Goal: Task Accomplishment & Management: Complete application form

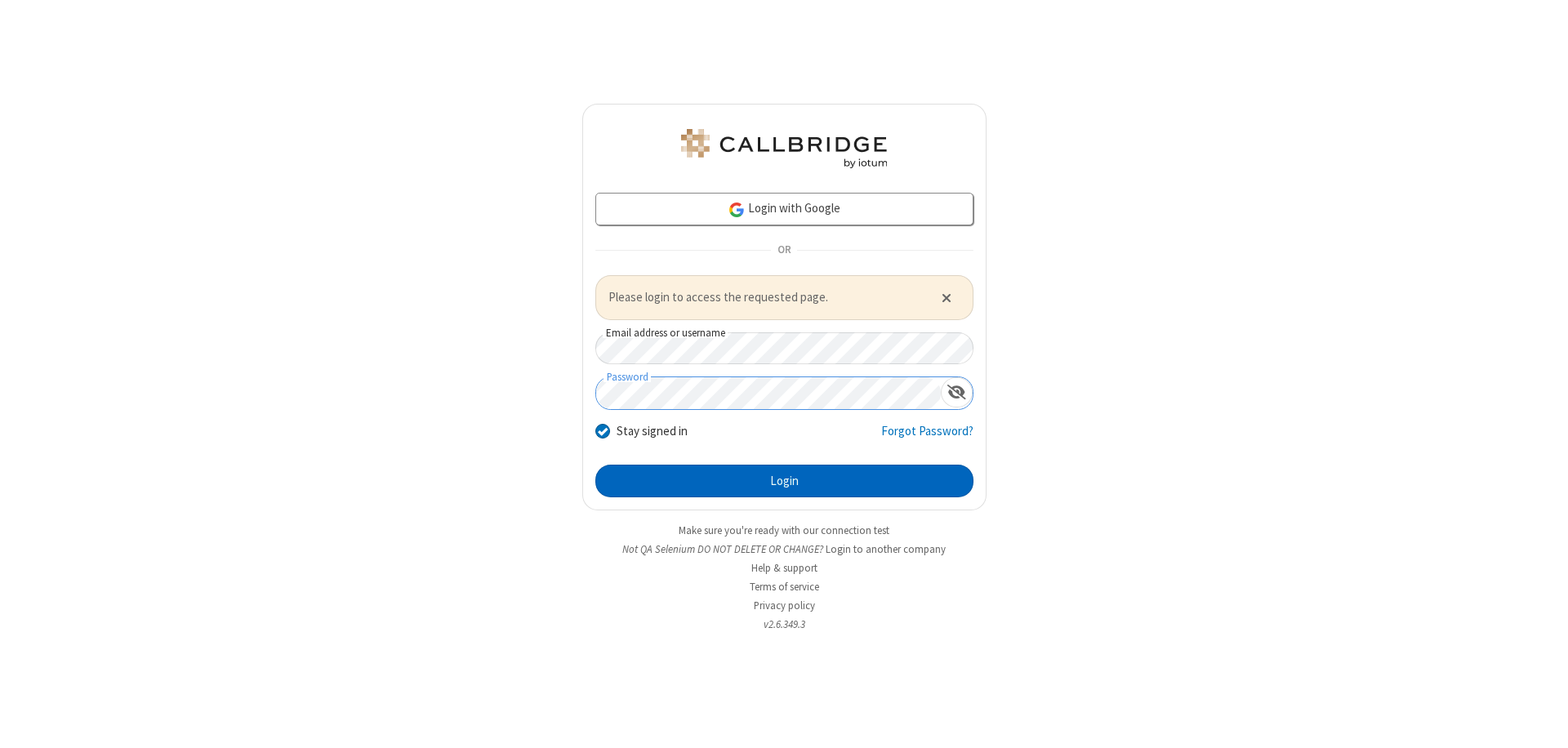
click at [784, 480] on button "Login" at bounding box center [784, 481] width 378 height 33
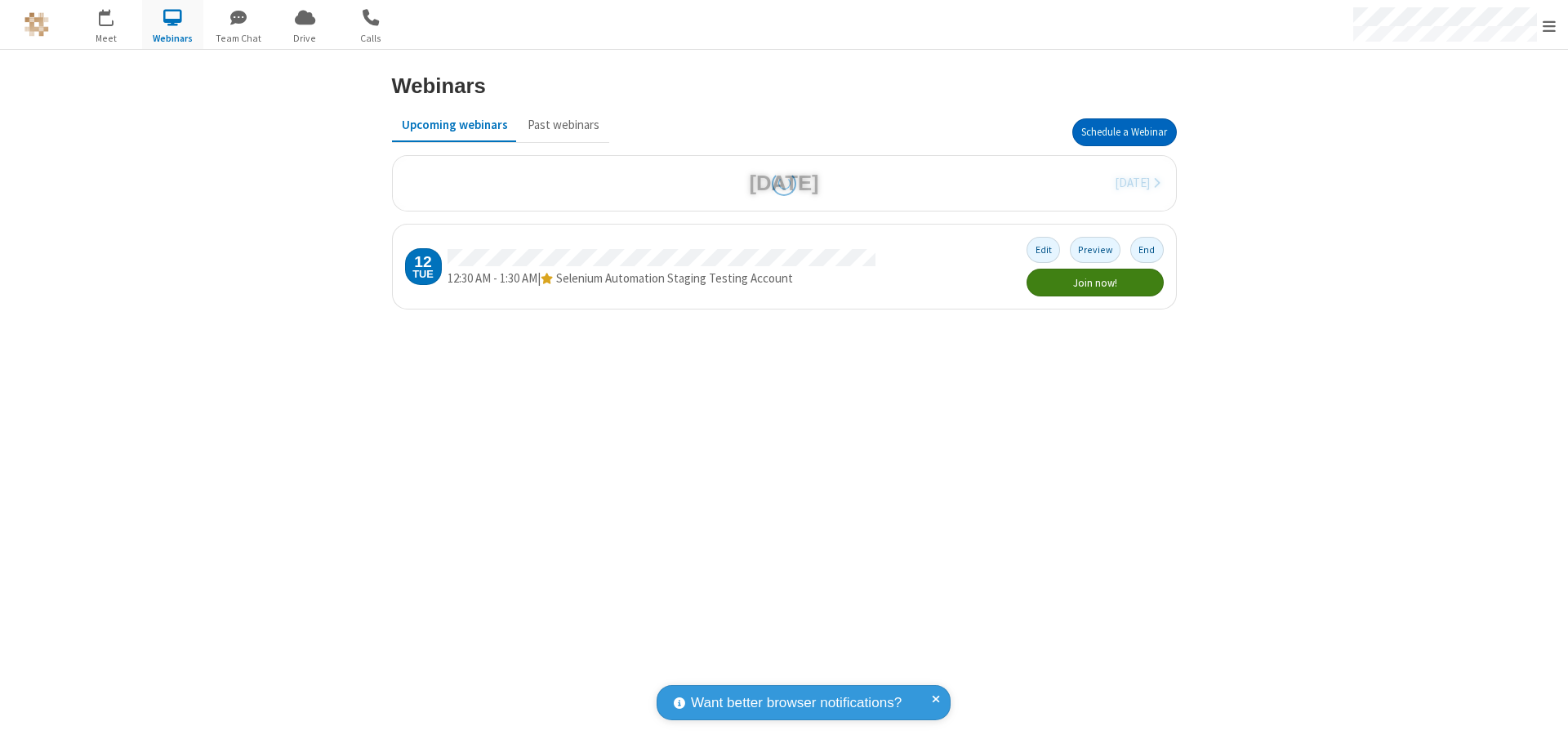
click at [1124, 132] on button "Schedule a Webinar" at bounding box center [1124, 132] width 104 height 28
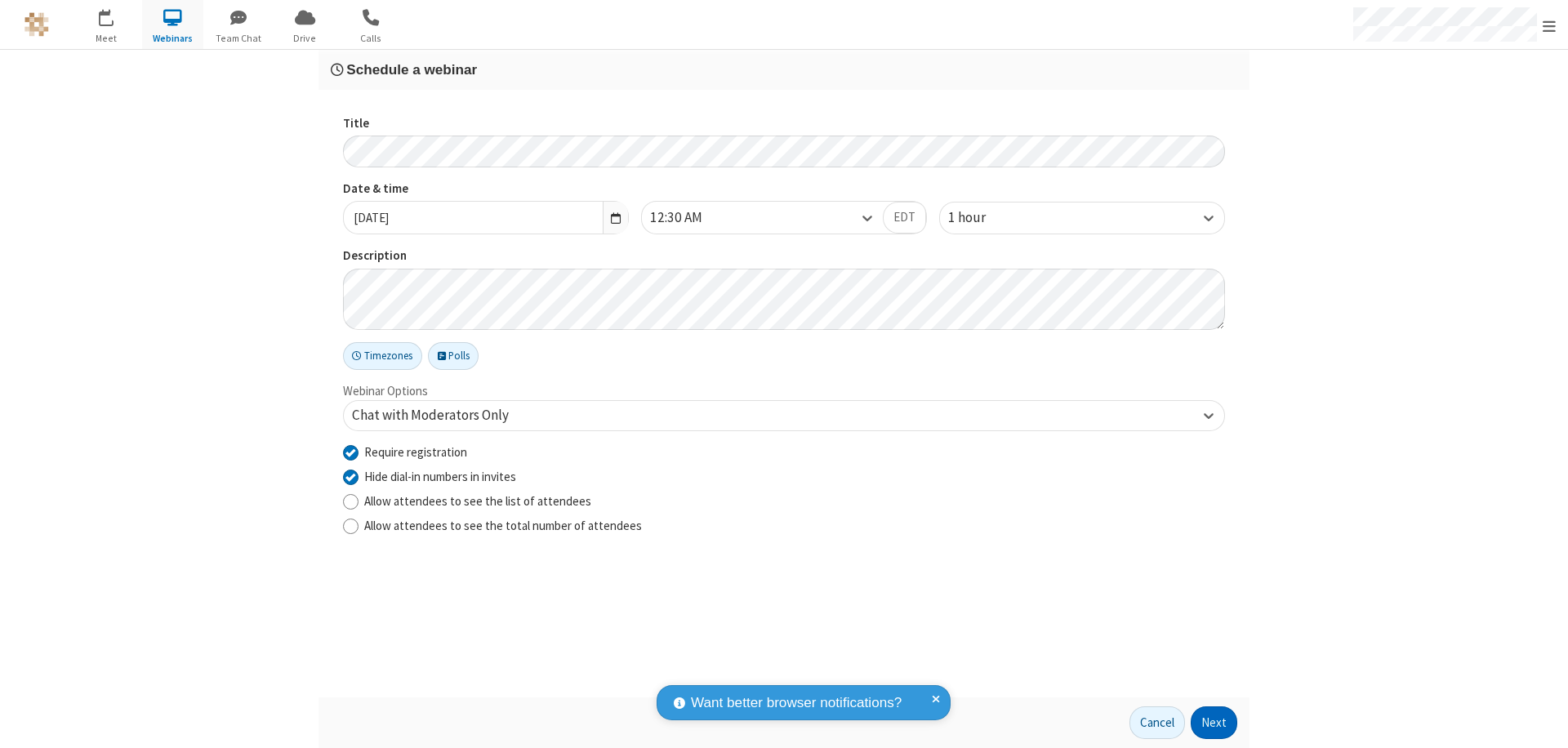
click at [1215, 723] on button "Next" at bounding box center [1214, 722] width 47 height 33
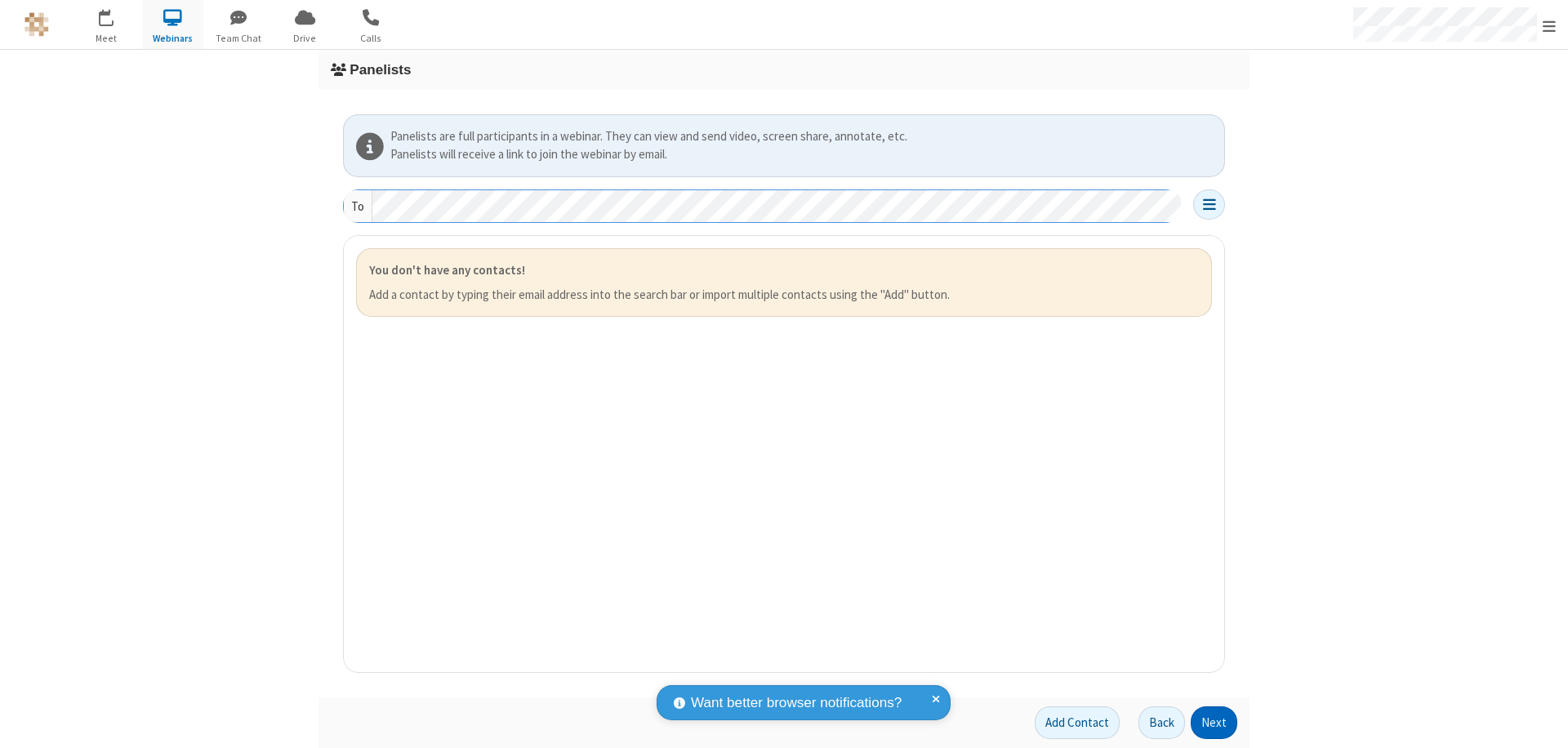
click at [1215, 723] on button "Next" at bounding box center [1214, 722] width 47 height 33
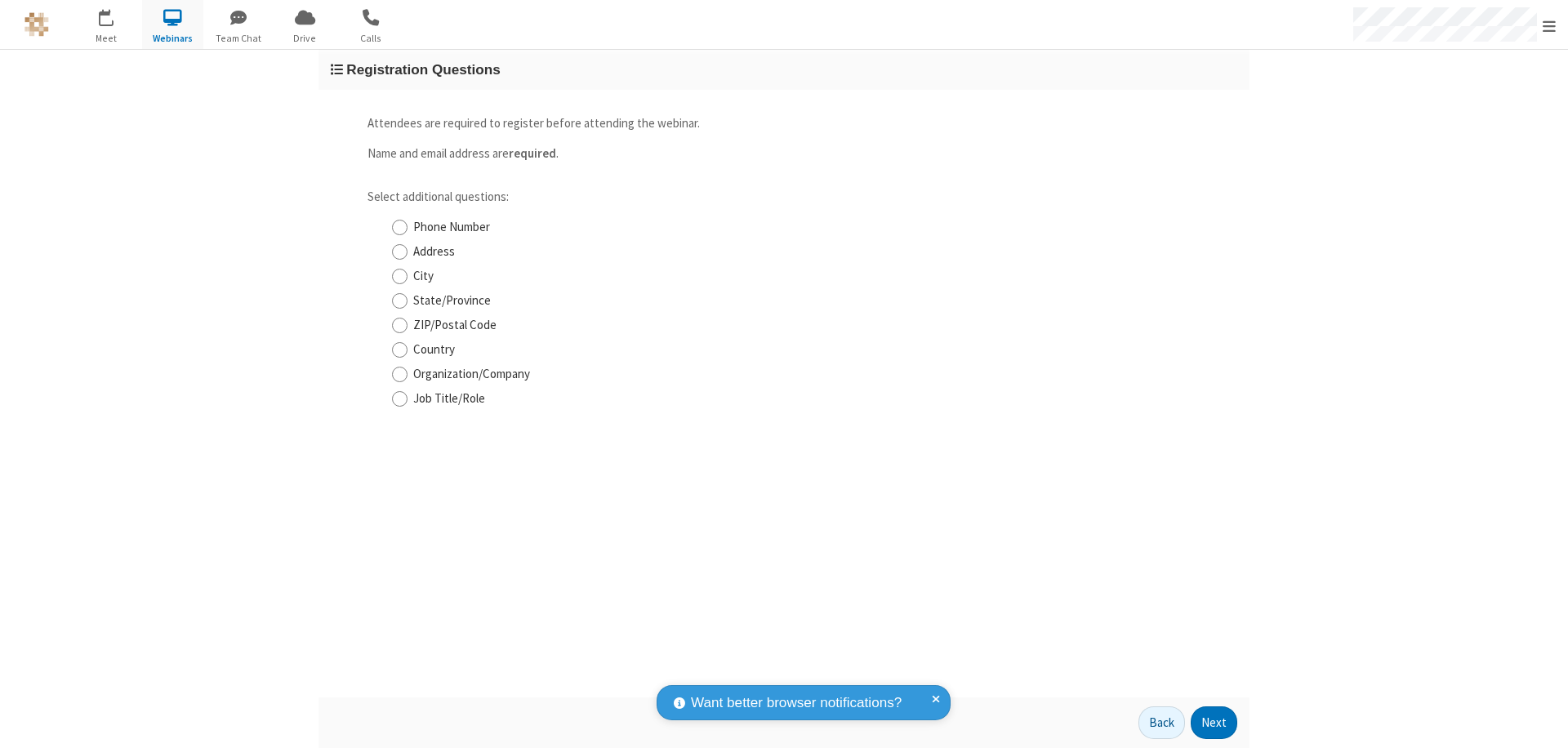
click at [399, 227] on input "Phone Number" at bounding box center [400, 227] width 16 height 18
checkbox input "true"
click at [1215, 723] on button "Next" at bounding box center [1214, 722] width 47 height 33
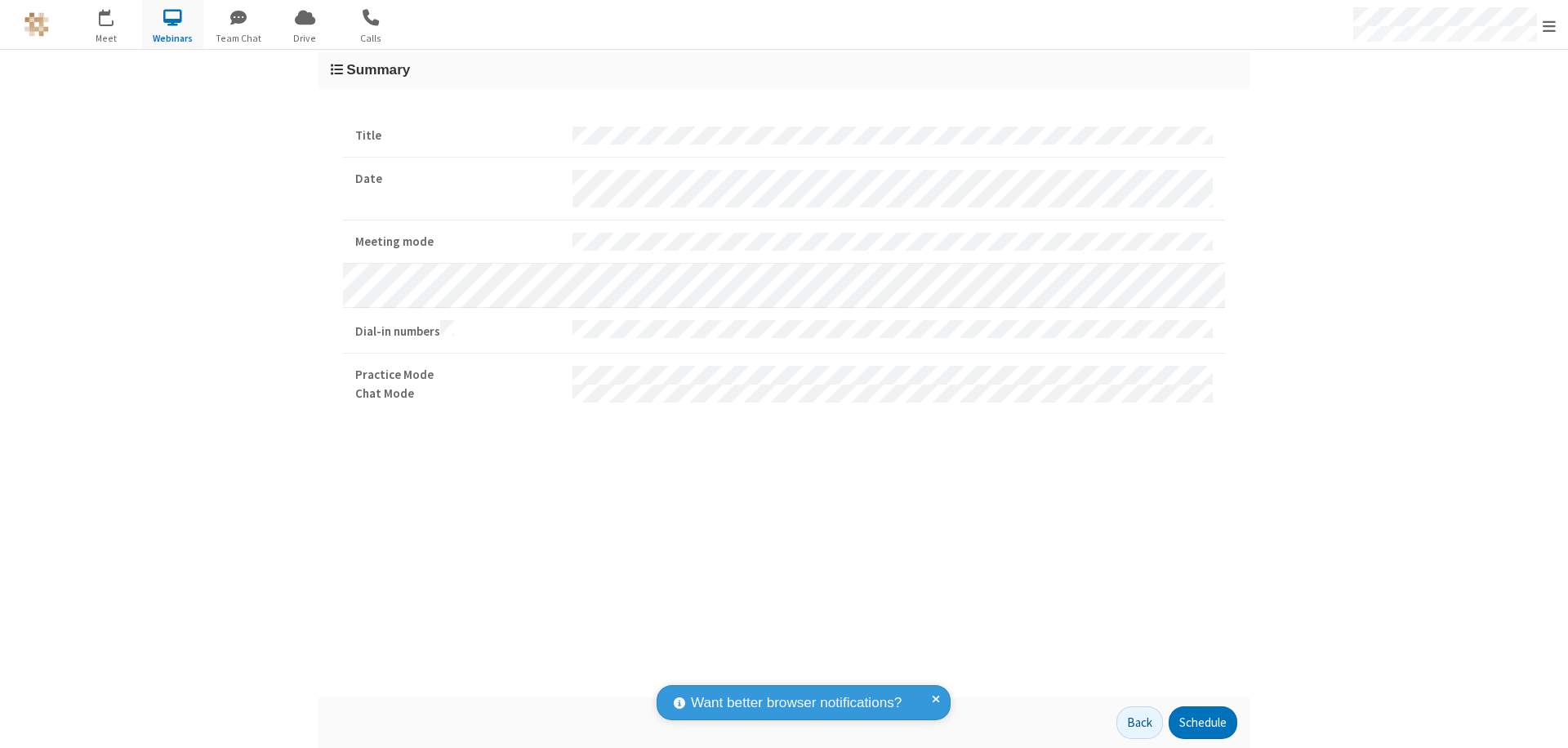
click at [1202, 723] on button "Schedule" at bounding box center [1203, 722] width 68 height 33
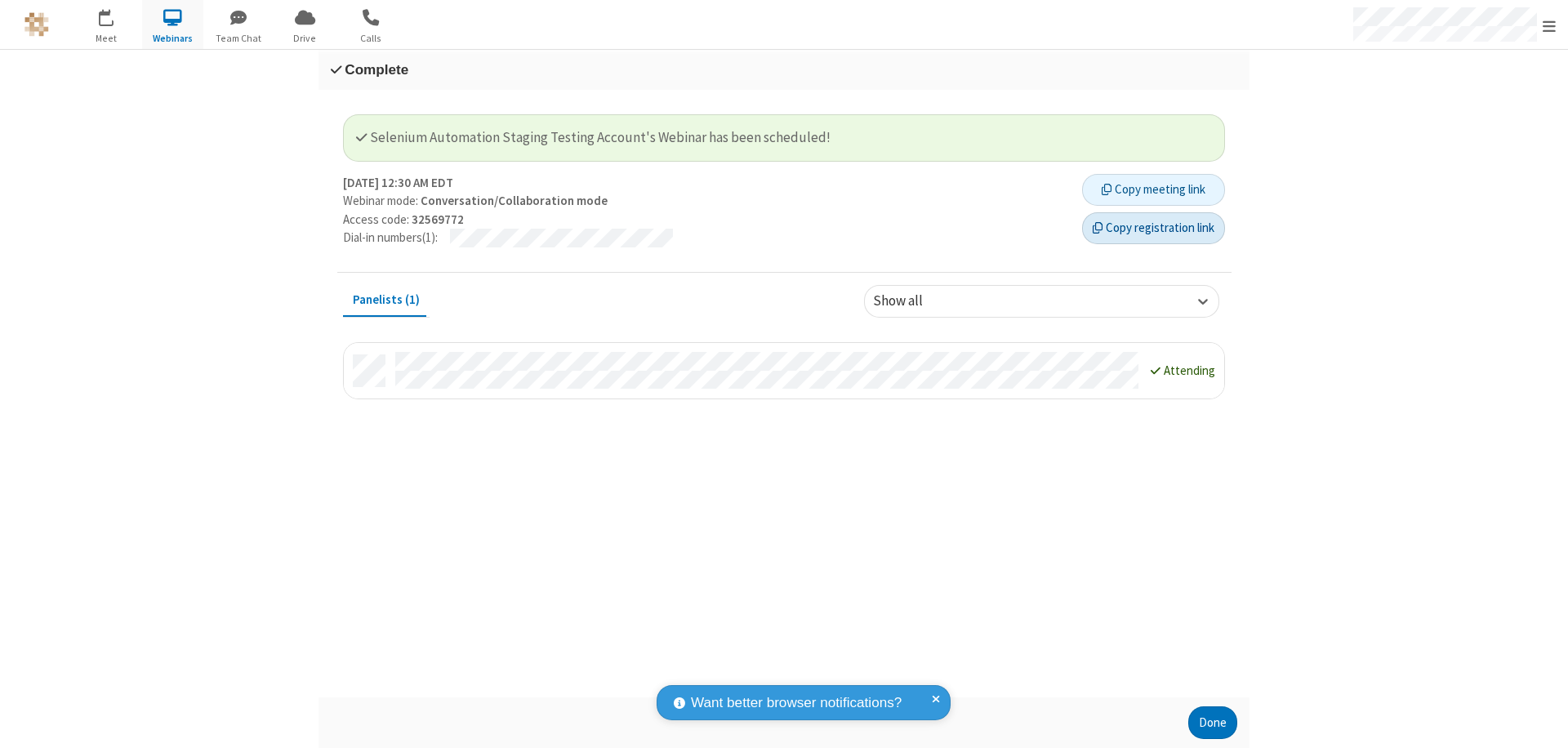
click at [1153, 228] on button "Copy registration link" at bounding box center [1153, 228] width 143 height 33
click at [1213, 723] on button "Done" at bounding box center [1212, 722] width 49 height 33
